Goal: Find specific page/section: Find specific page/section

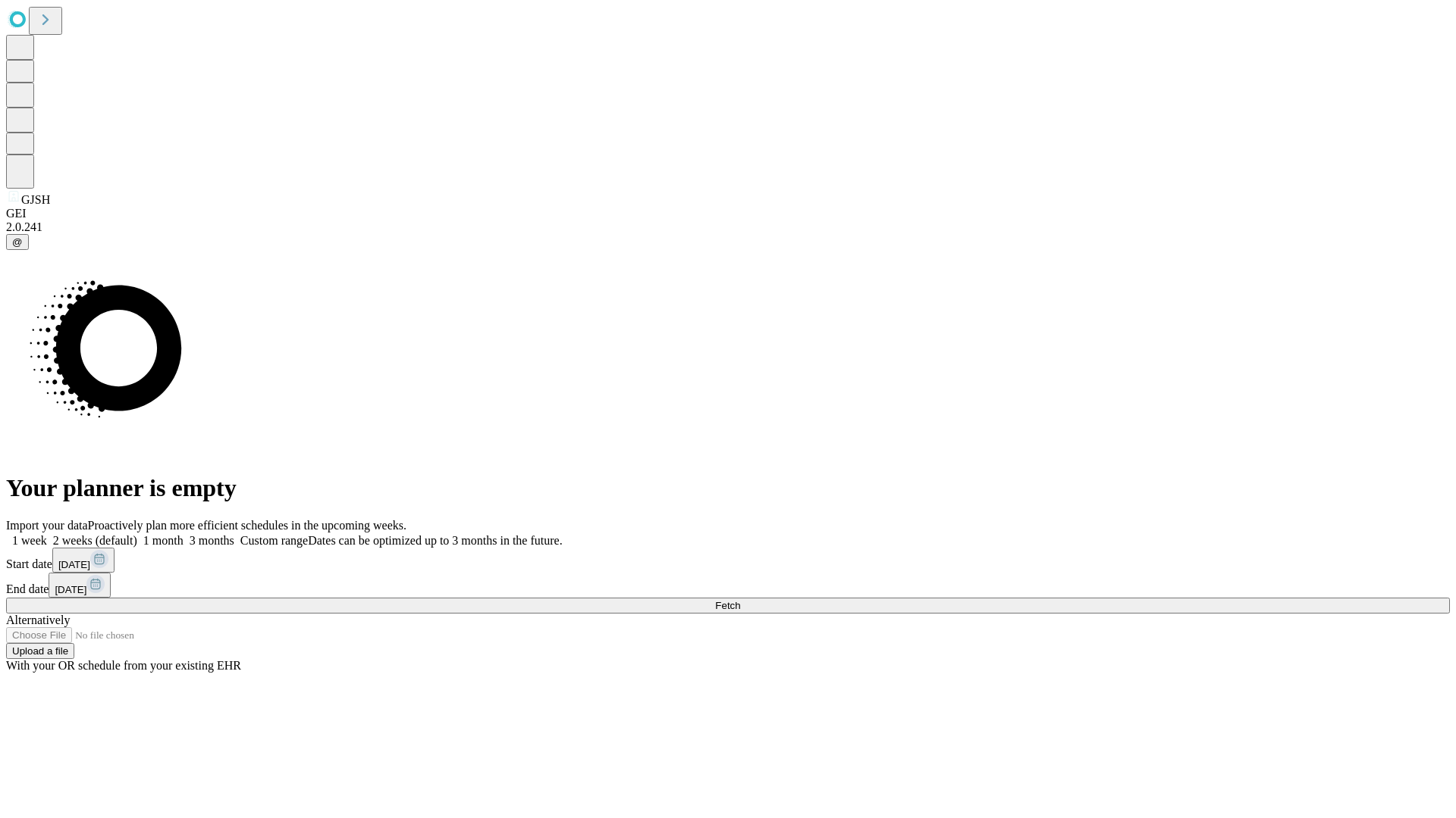
click at [740, 600] on span "Fetch" at bounding box center [728, 605] width 25 height 12
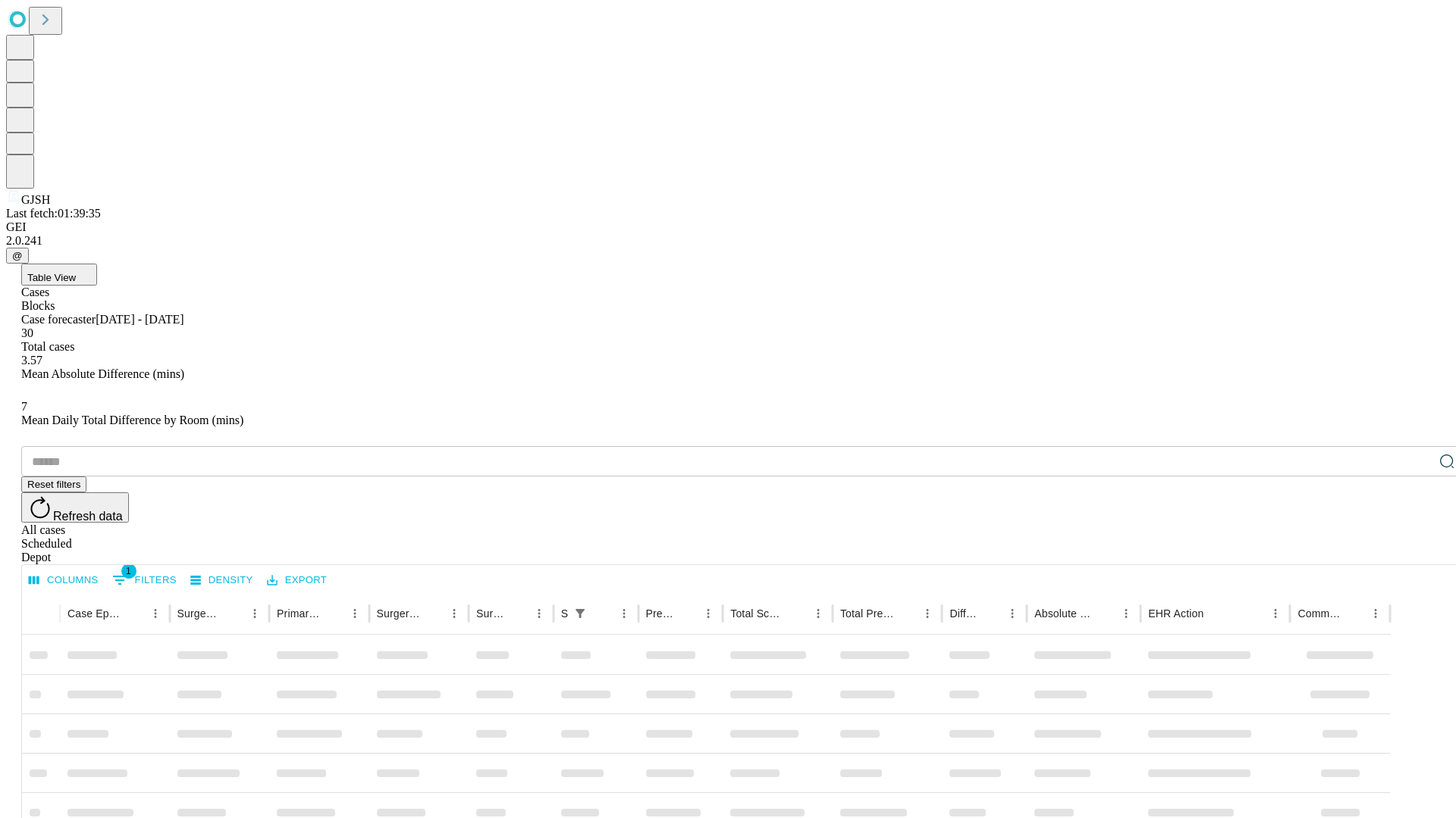
click at [1416, 551] on div "Depot" at bounding box center [742, 558] width 1444 height 14
